Goal: Task Accomplishment & Management: Use online tool/utility

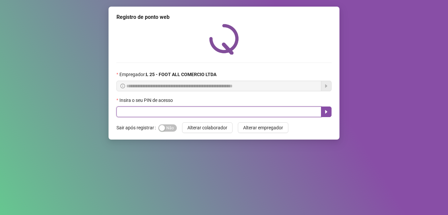
click at [127, 112] on input "text" at bounding box center [219, 111] width 205 height 11
type input "*****"
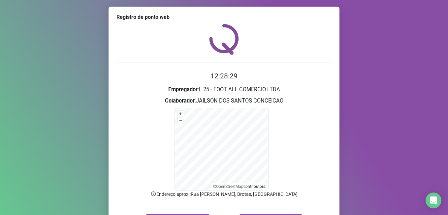
scroll to position [13, 0]
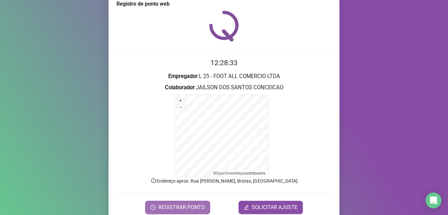
click at [170, 207] on span "REGISTRAR PONTO" at bounding box center [182, 207] width 47 height 8
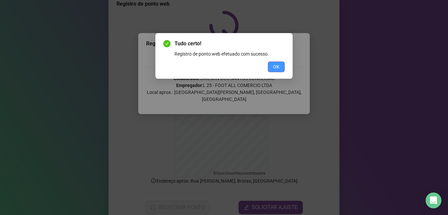
click at [276, 65] on span "OK" at bounding box center [276, 66] width 6 height 7
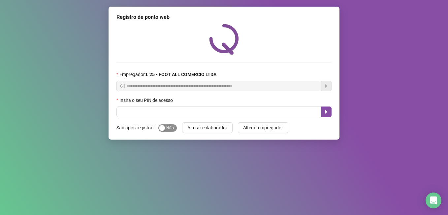
click at [167, 127] on span "Sim Não" at bounding box center [168, 127] width 18 height 7
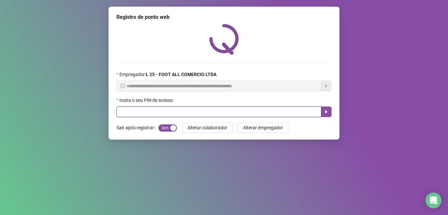
click at [235, 110] on input "text" at bounding box center [219, 111] width 205 height 11
type input "*****"
click at [324, 112] on button "button" at bounding box center [326, 111] width 11 height 11
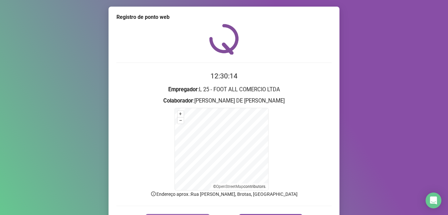
click at [175, 214] on html "Página inicial Registrar ponto Espelho de ponto Meus registros Minhas solicitaç…" at bounding box center [224, 107] width 448 height 215
click at [175, 213] on form "12:30:15 Empregador : L 25 - FOOT ALL COMERCIO LTDA Colaborador : NATALIA GONZA…" at bounding box center [224, 149] width 215 height 156
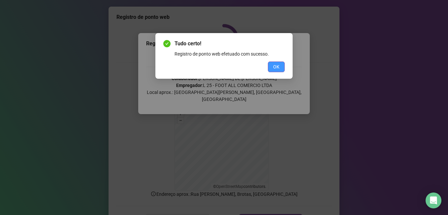
click at [277, 69] on span "OK" at bounding box center [276, 66] width 6 height 7
